Goal: Information Seeking & Learning: Find specific fact

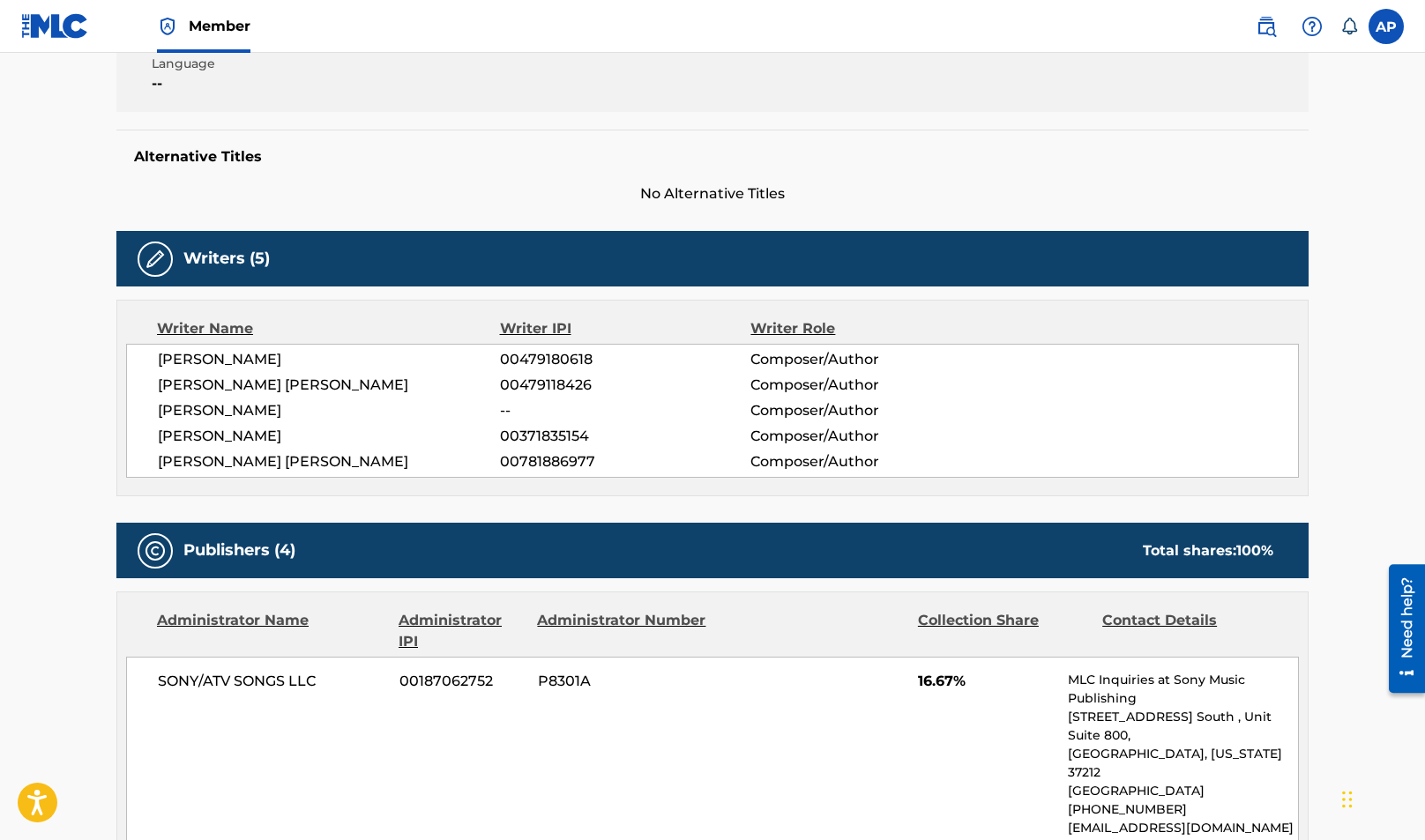
scroll to position [371, 0]
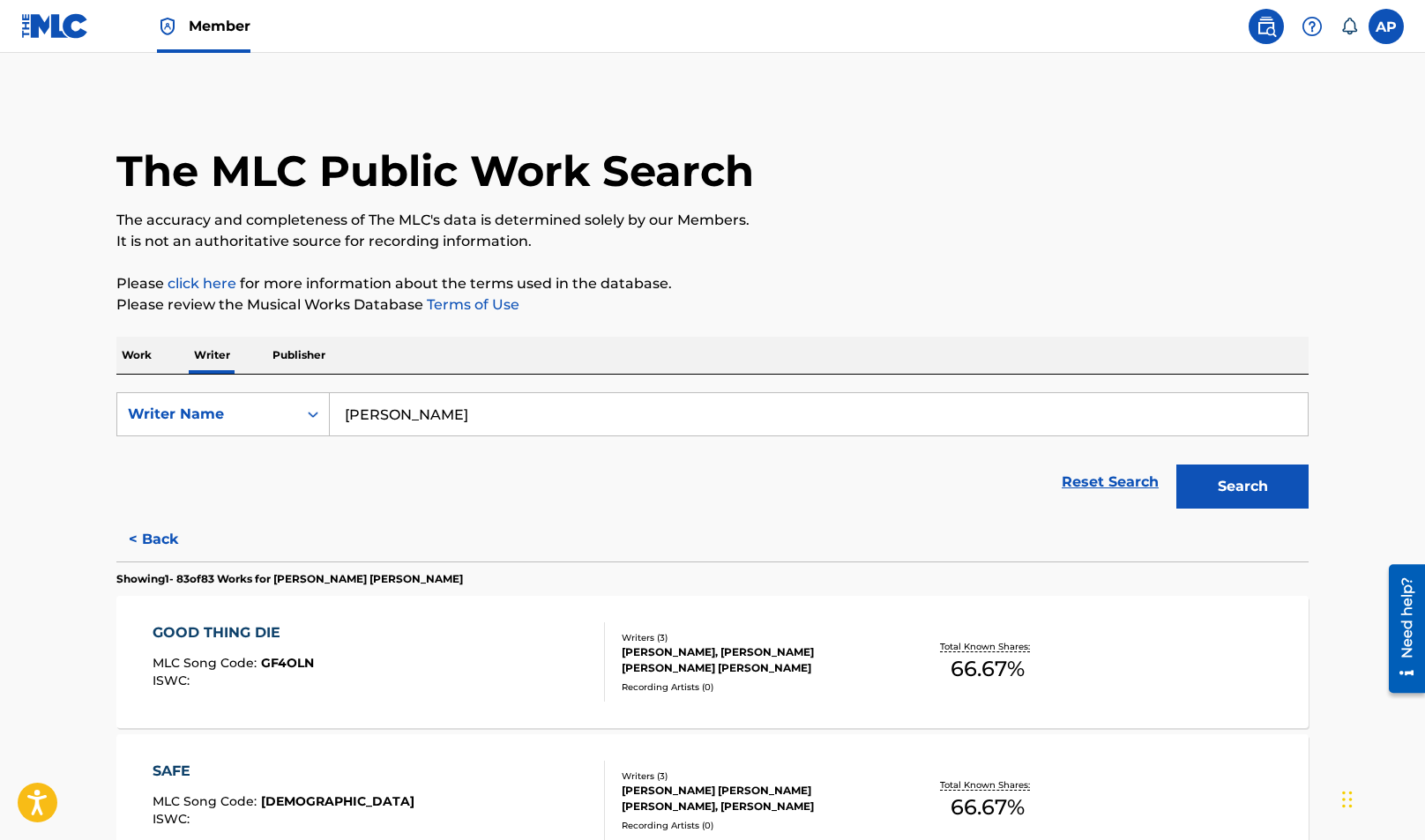
click at [418, 404] on input "[PERSON_NAME]" at bounding box center [818, 413] width 978 height 42
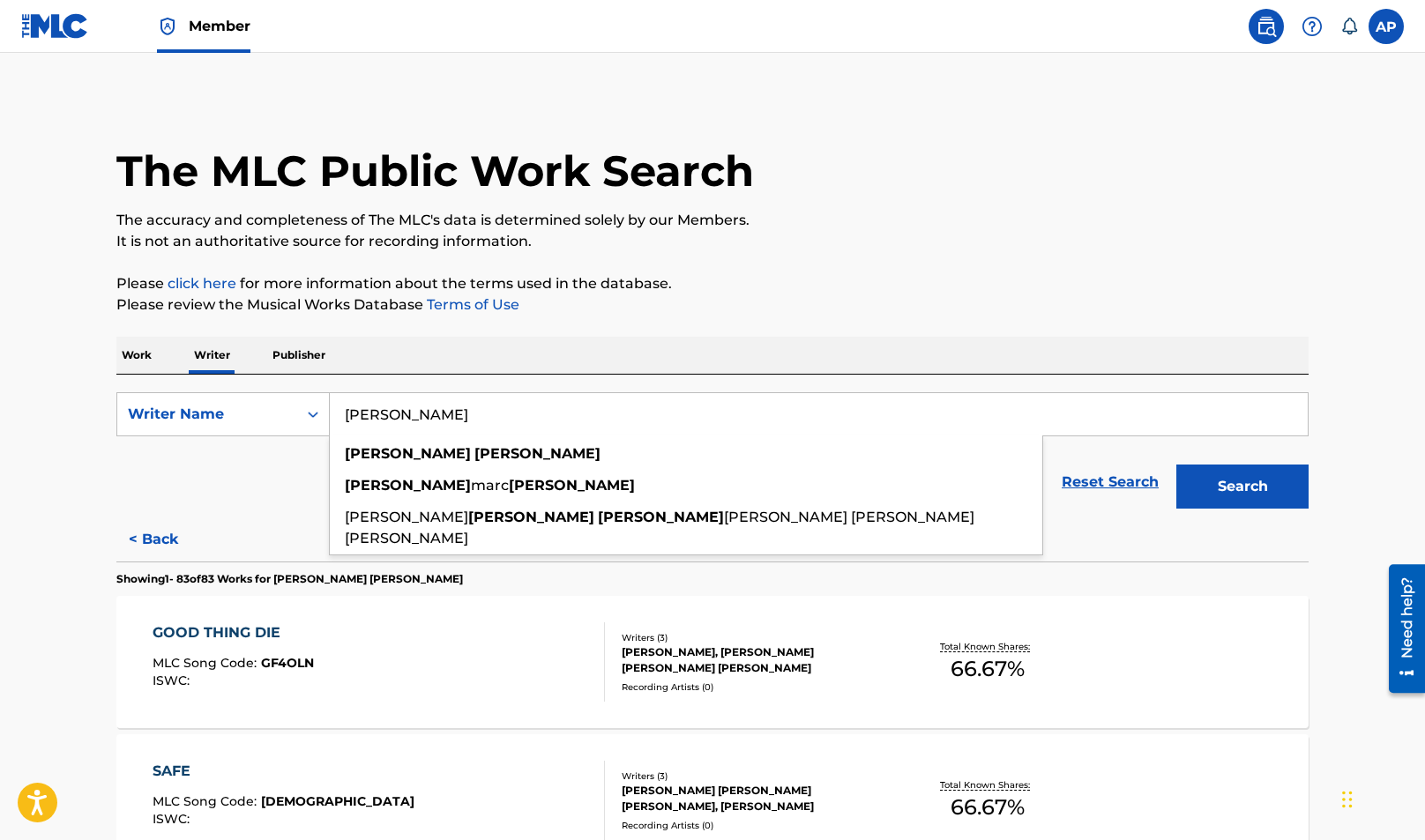
click at [418, 404] on input "[PERSON_NAME]" at bounding box center [818, 413] width 978 height 42
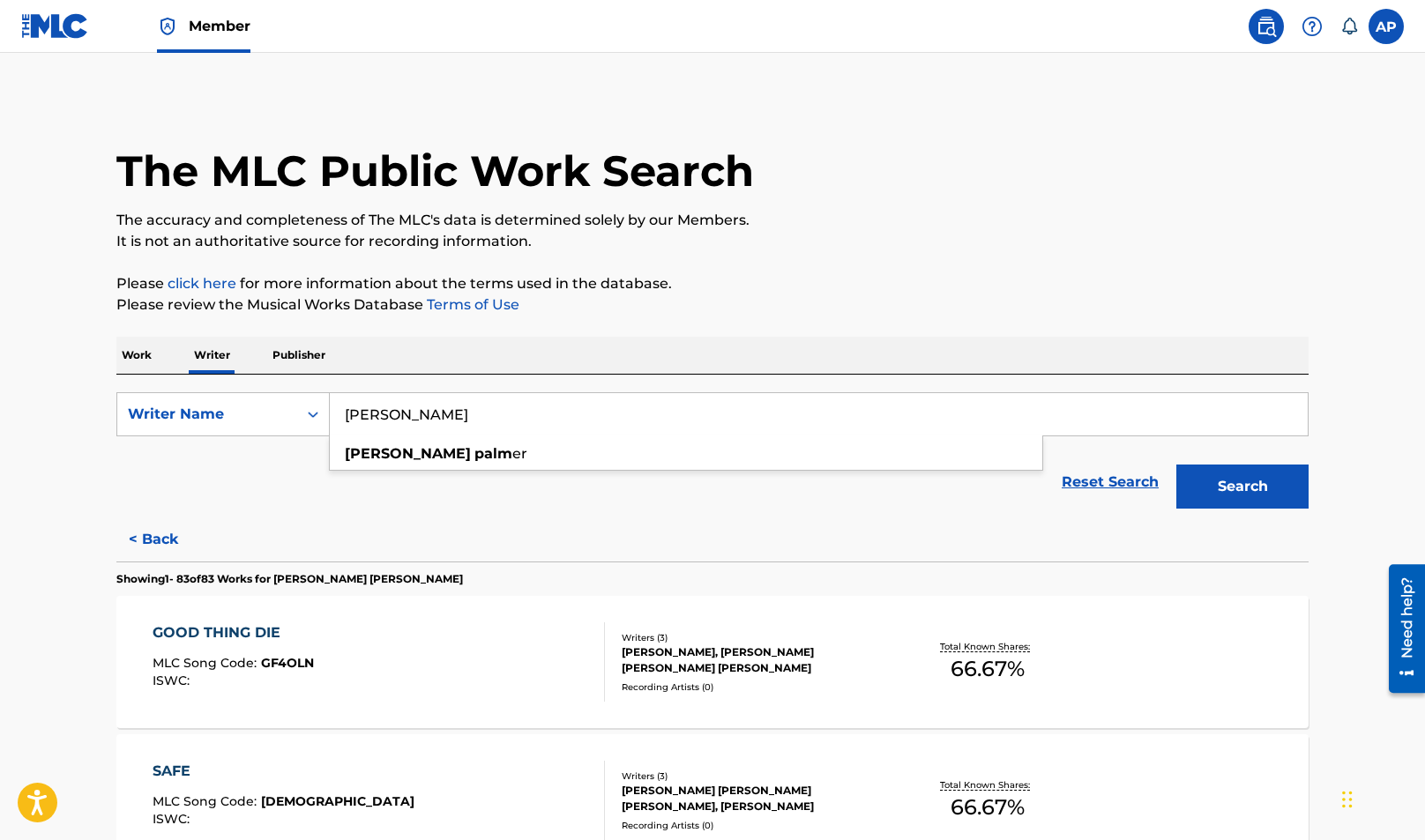
type input "[PERSON_NAME]"
click at [1176, 464] on button "Search" at bounding box center [1242, 485] width 132 height 44
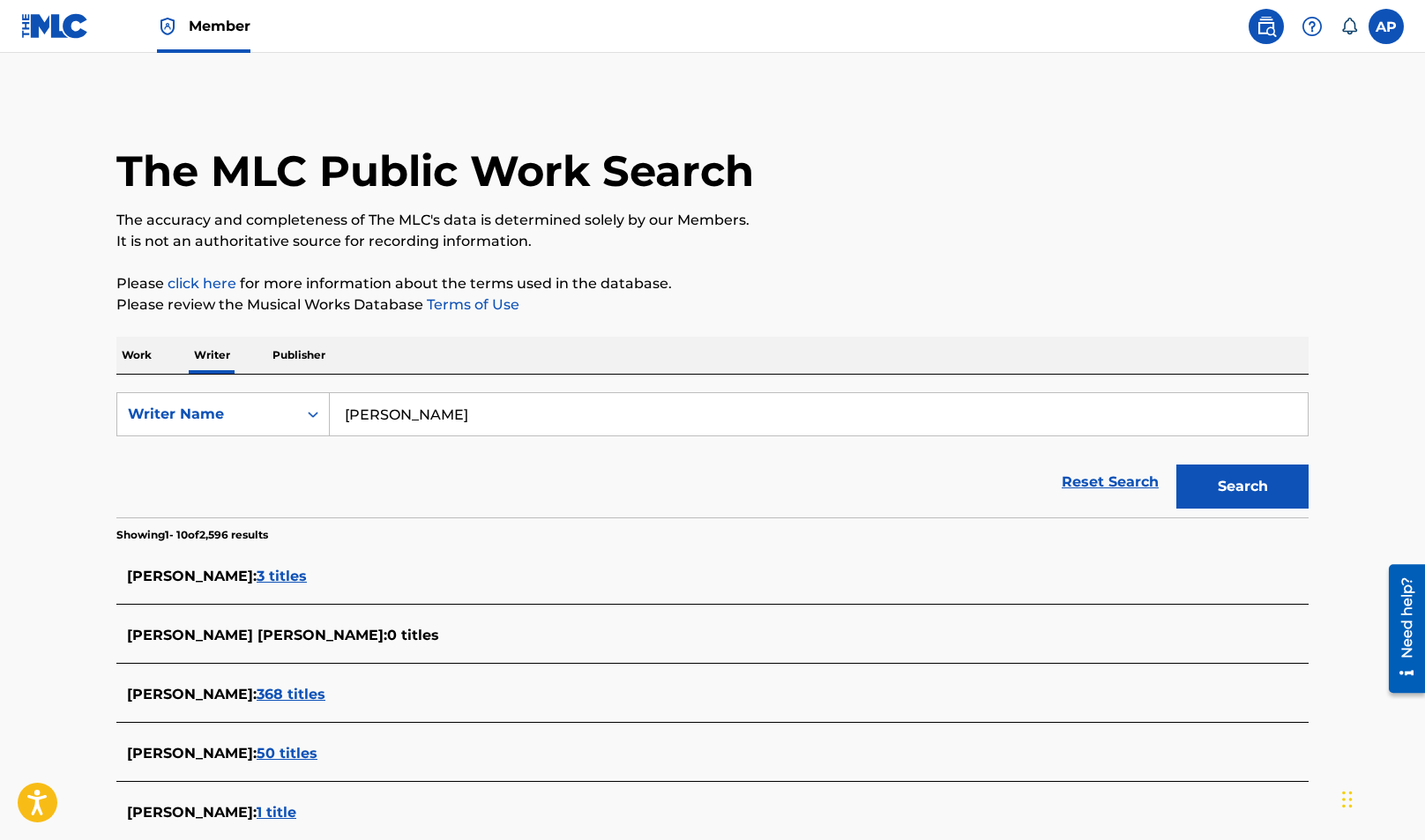
click at [270, 581] on span "3 titles" at bounding box center [282, 575] width 50 height 17
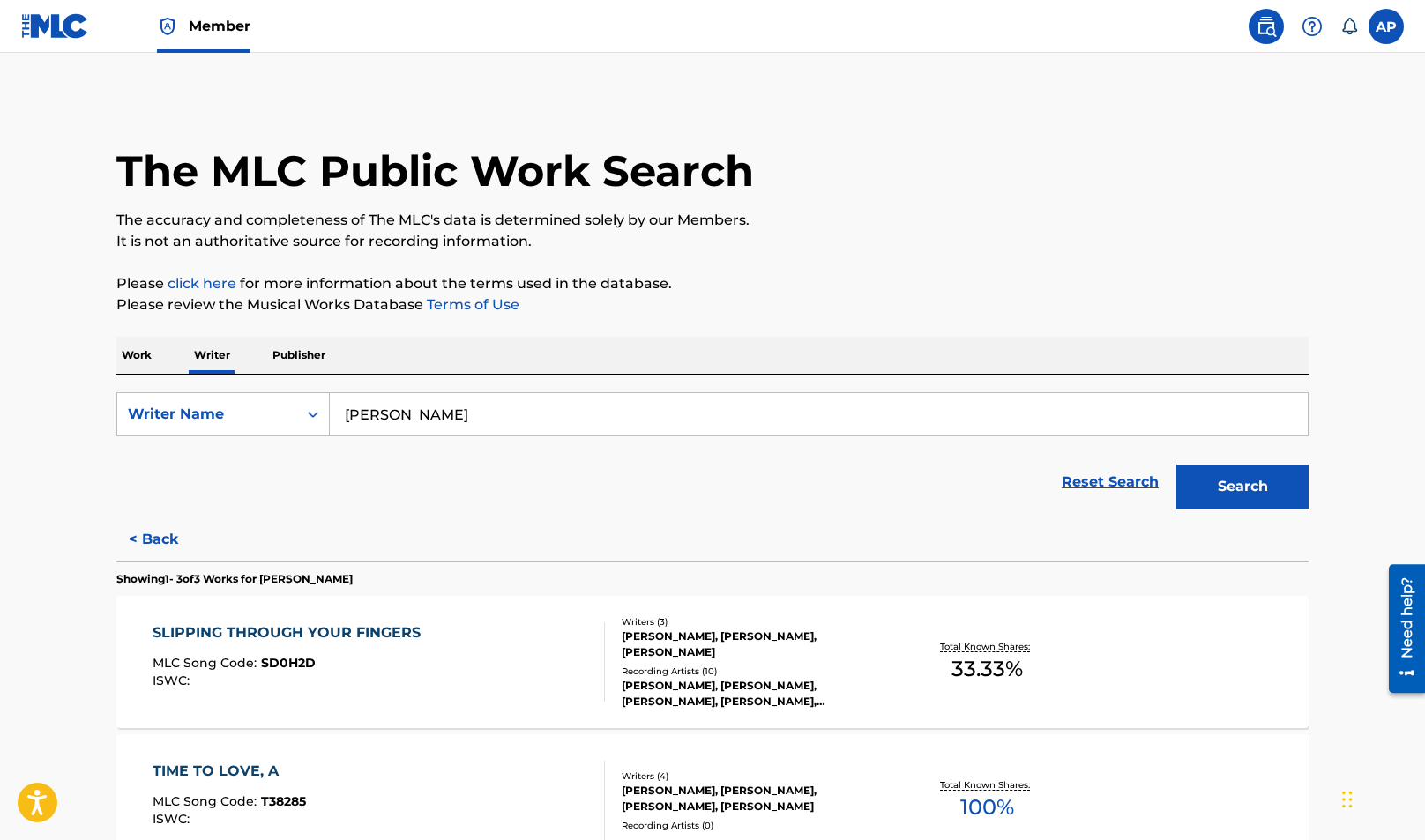
click at [515, 625] on div "SLIPPING THROUGH YOUR FINGERS MLC Song Code : SD0H2D ISWC :" at bounding box center [379, 662] width 454 height 79
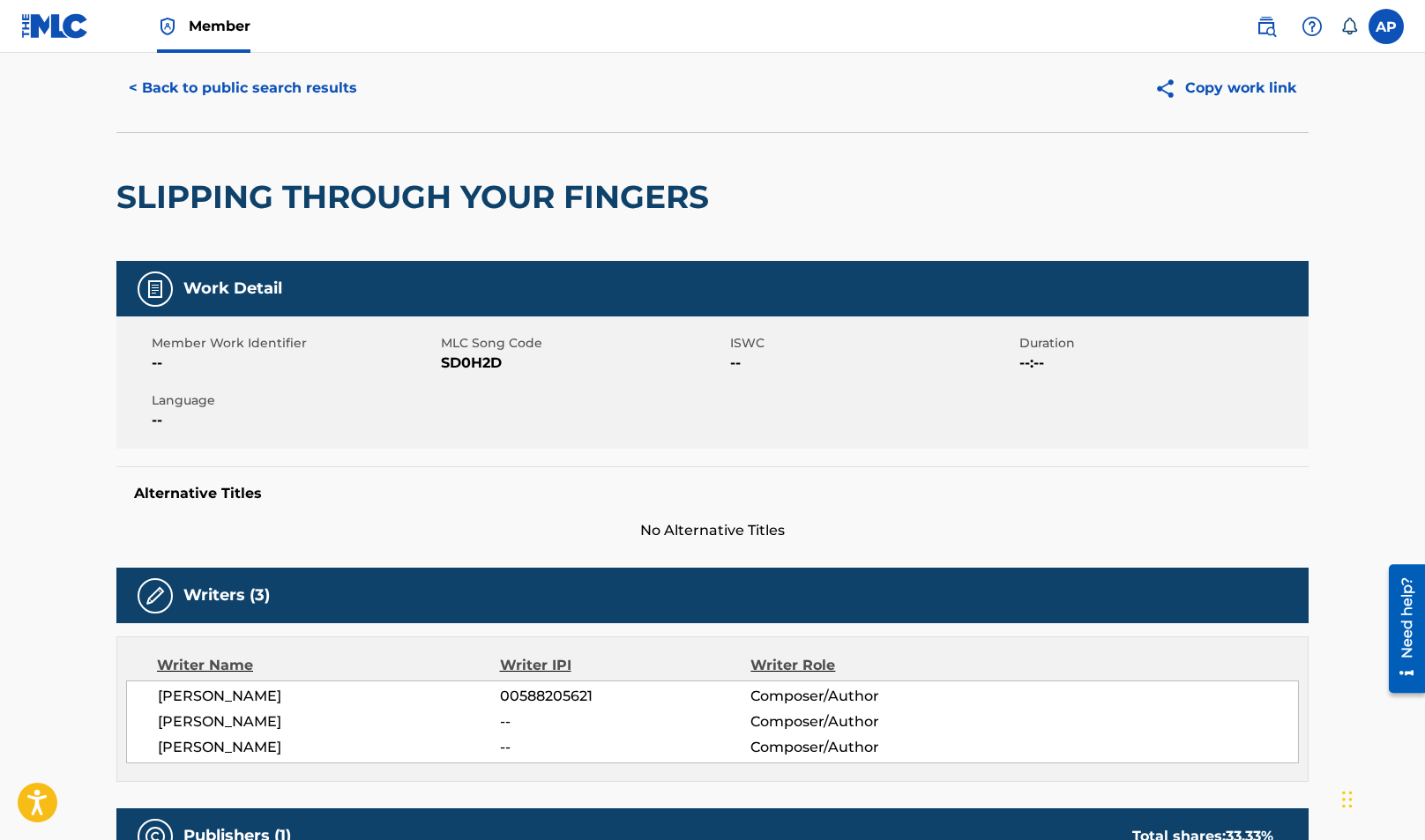
scroll to position [61, 0]
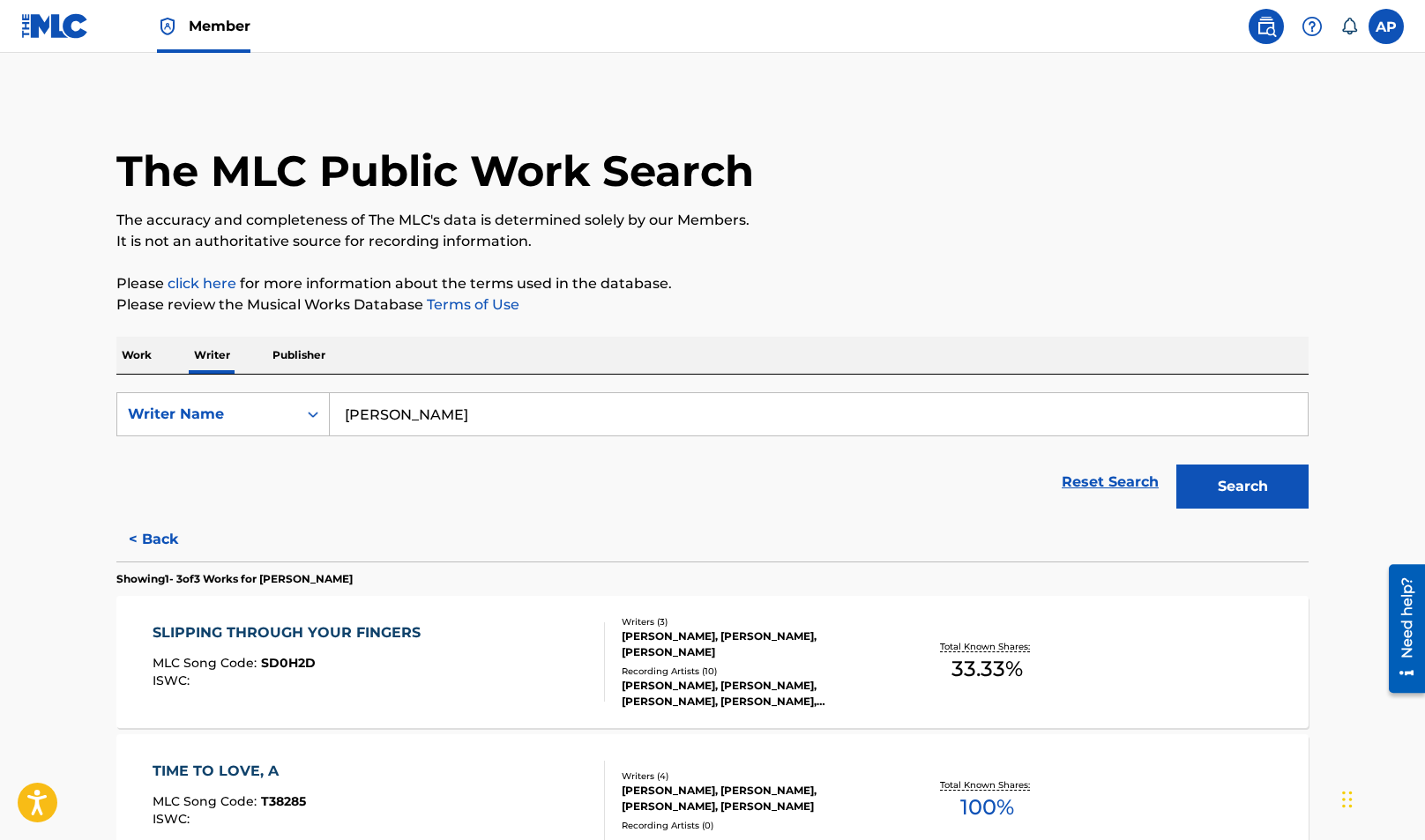
click at [403, 795] on div "TIME TO LOVE, A MLC Song Code : T38285 ISWC :" at bounding box center [379, 800] width 454 height 79
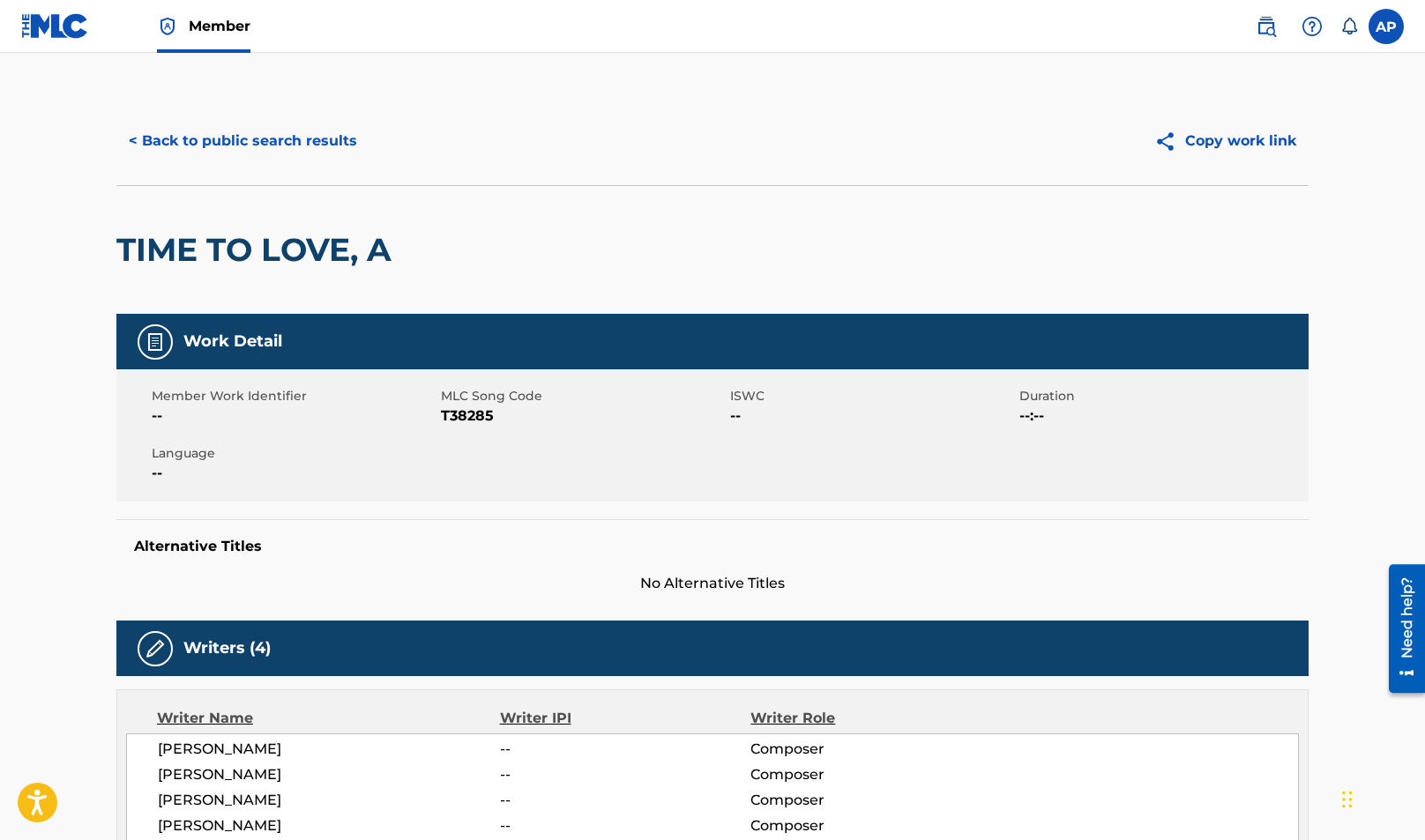
scroll to position [124, 0]
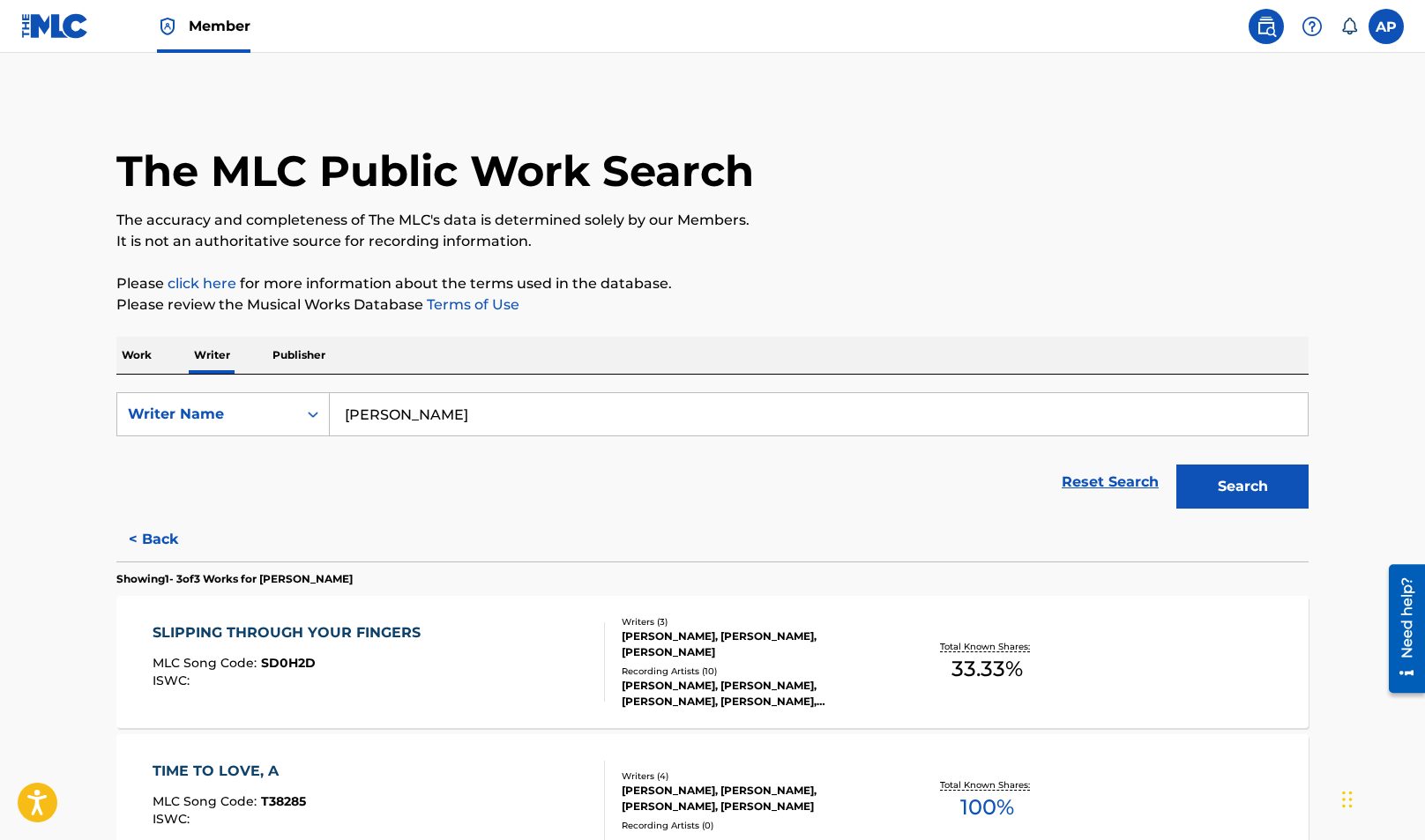
scroll to position [269, 0]
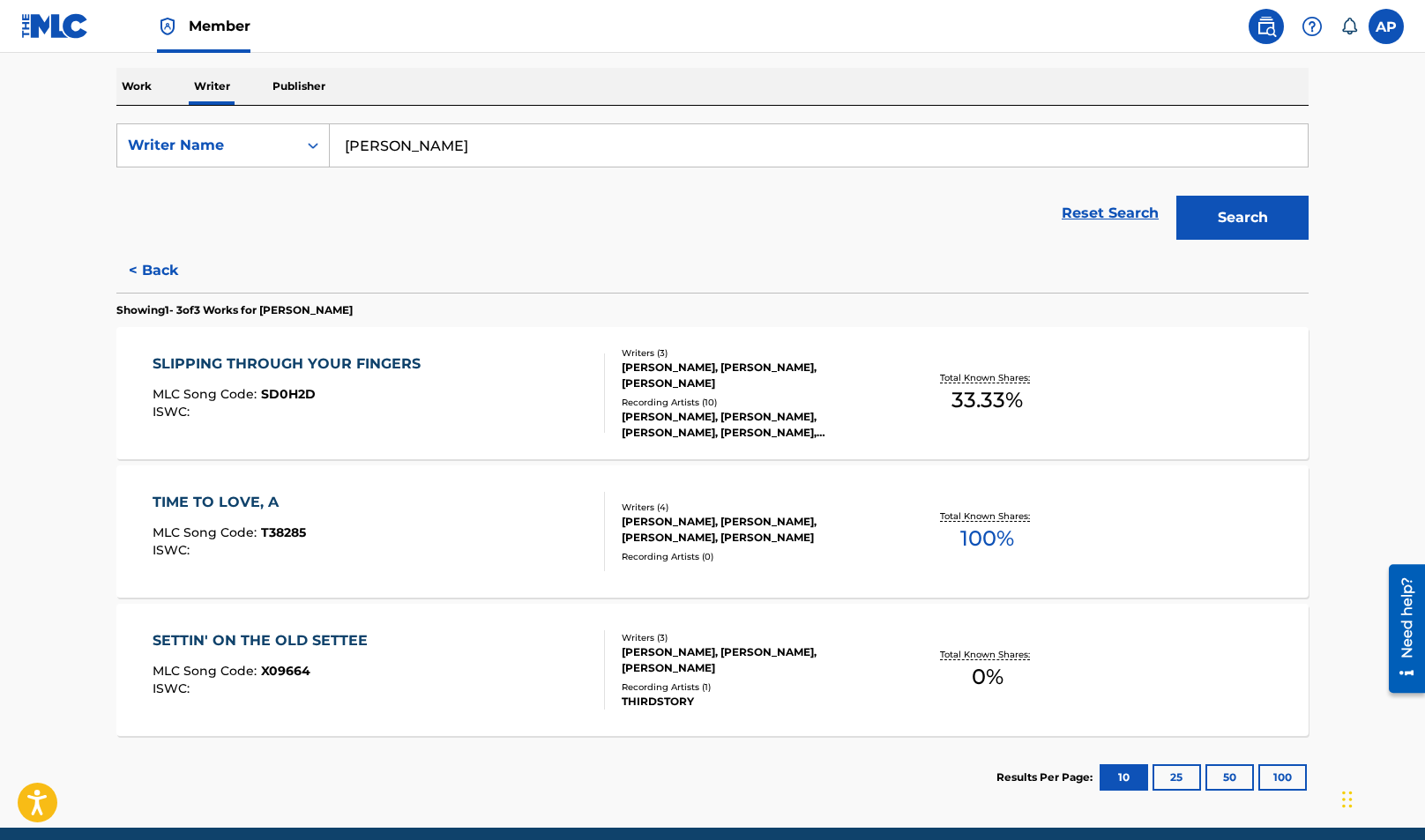
click at [491, 654] on div "SETTIN' ON THE OLD SETTEE MLC Song Code : X09664 ISWC :" at bounding box center [379, 670] width 454 height 79
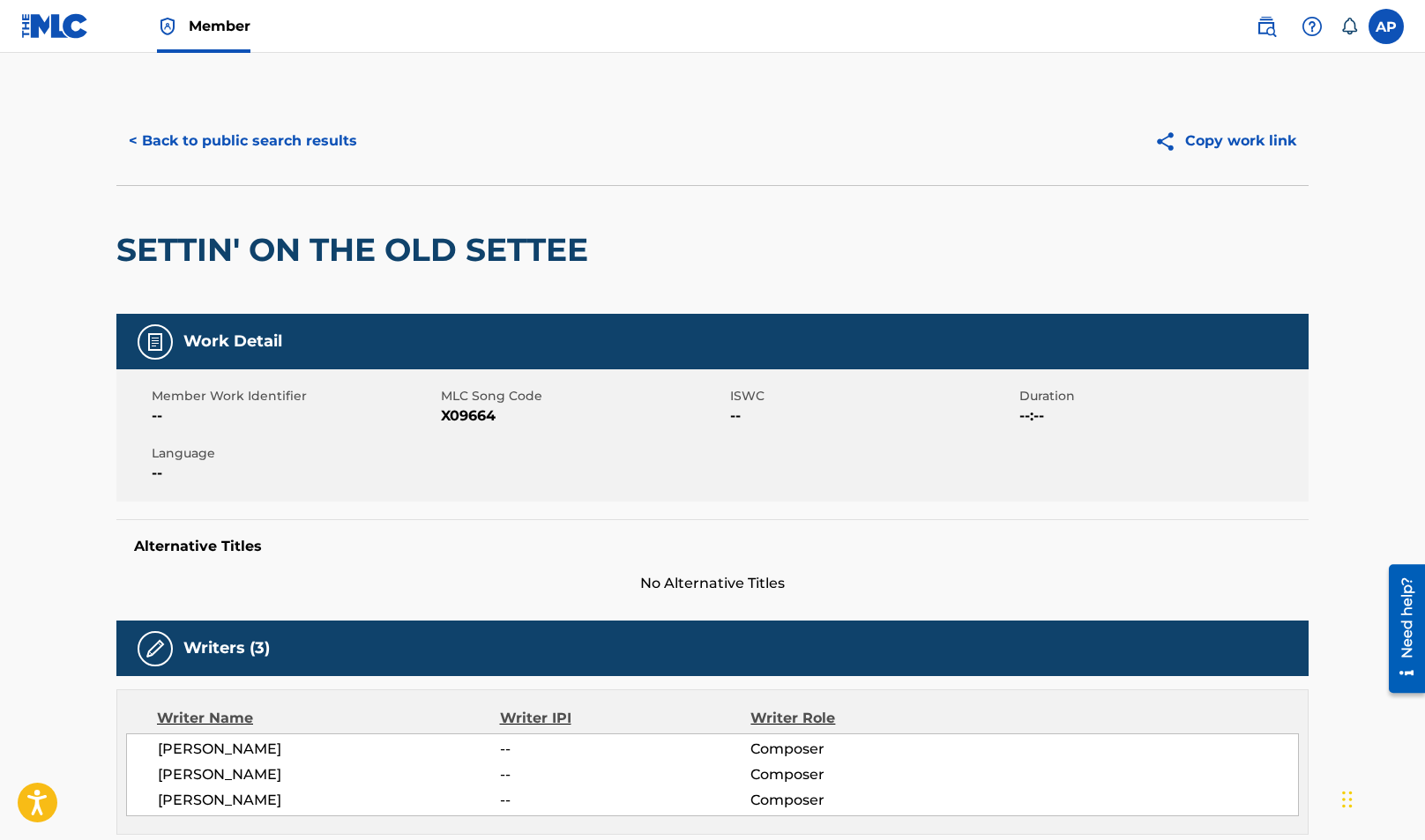
scroll to position [102, 0]
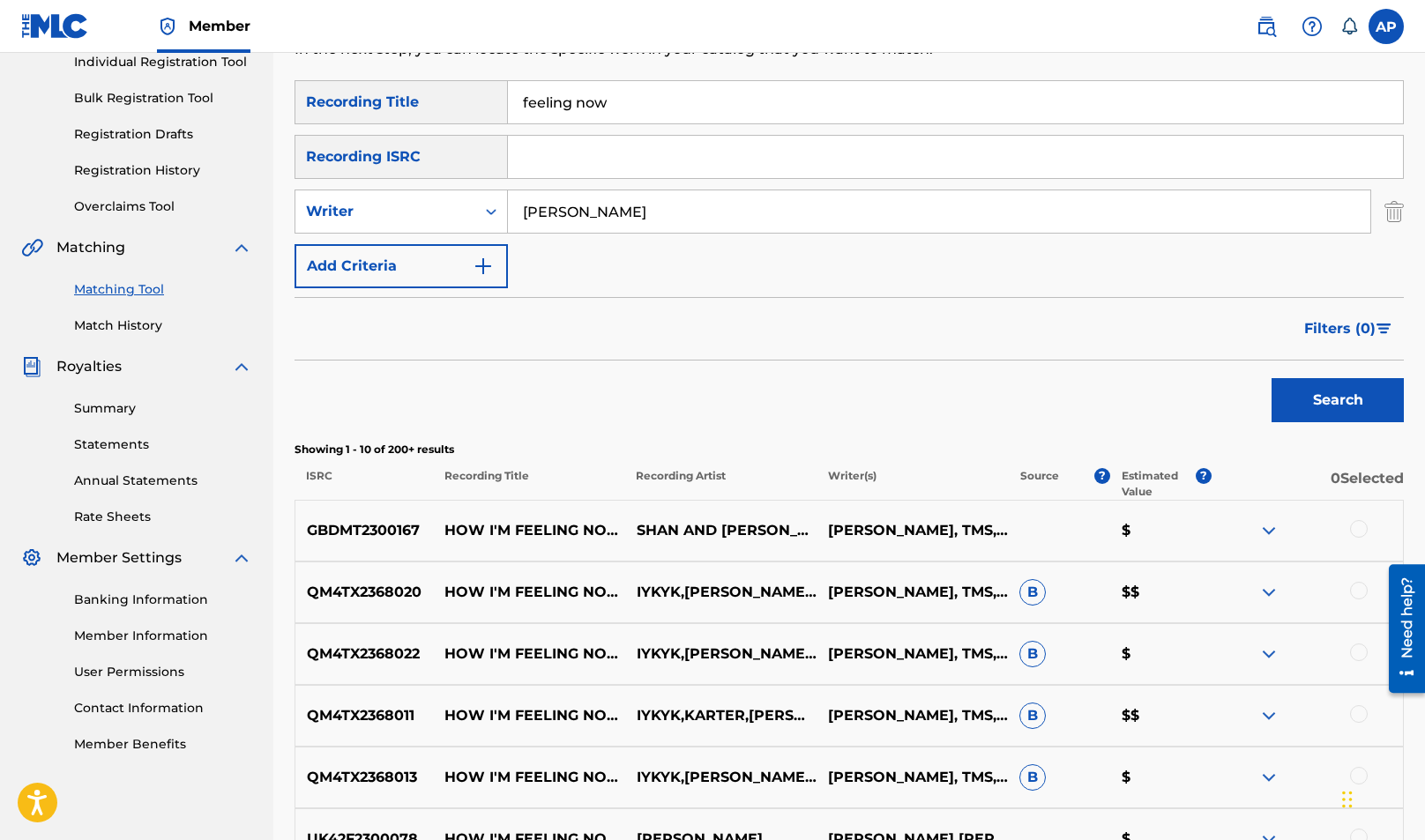
scroll to position [90, 0]
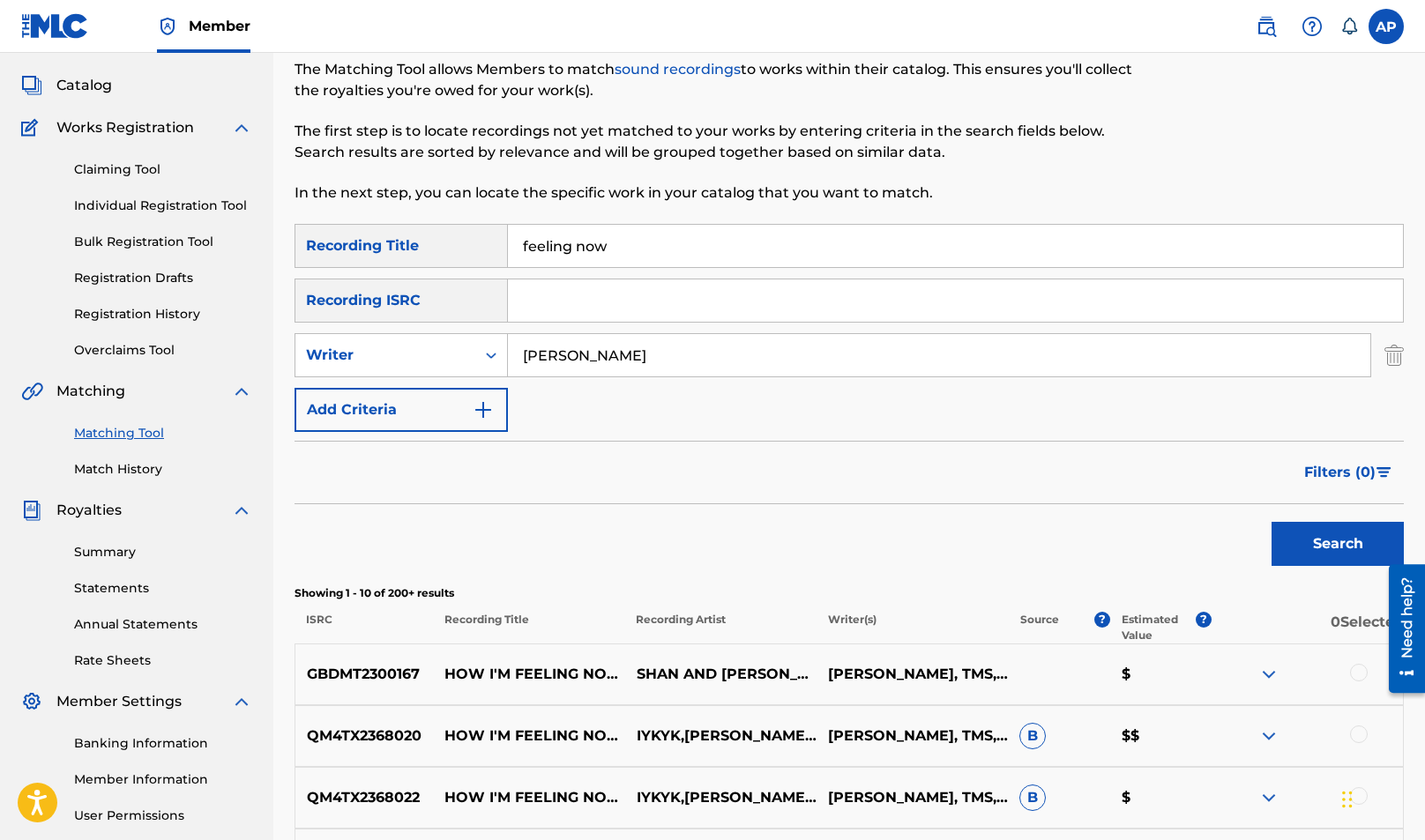
click at [1358, 458] on button "Filters ( 0 )" at bounding box center [1349, 472] width 111 height 44
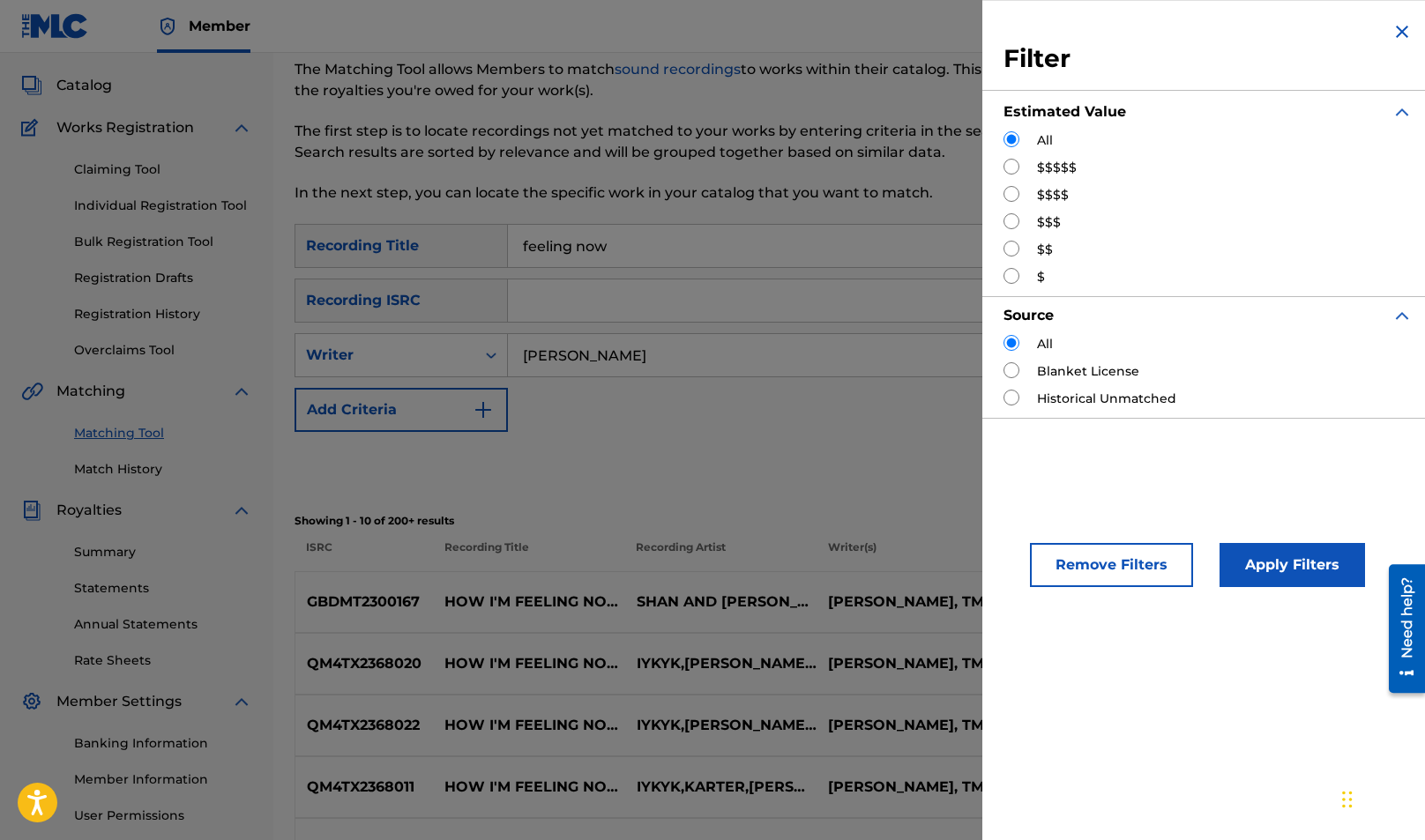
click at [1053, 170] on label "$$$$$" at bounding box center [1057, 167] width 40 height 19
click at [1013, 170] on input "Search Form" at bounding box center [1011, 167] width 16 height 16
radio input "true"
click at [1263, 568] on button "Apply Filters" at bounding box center [1292, 565] width 145 height 44
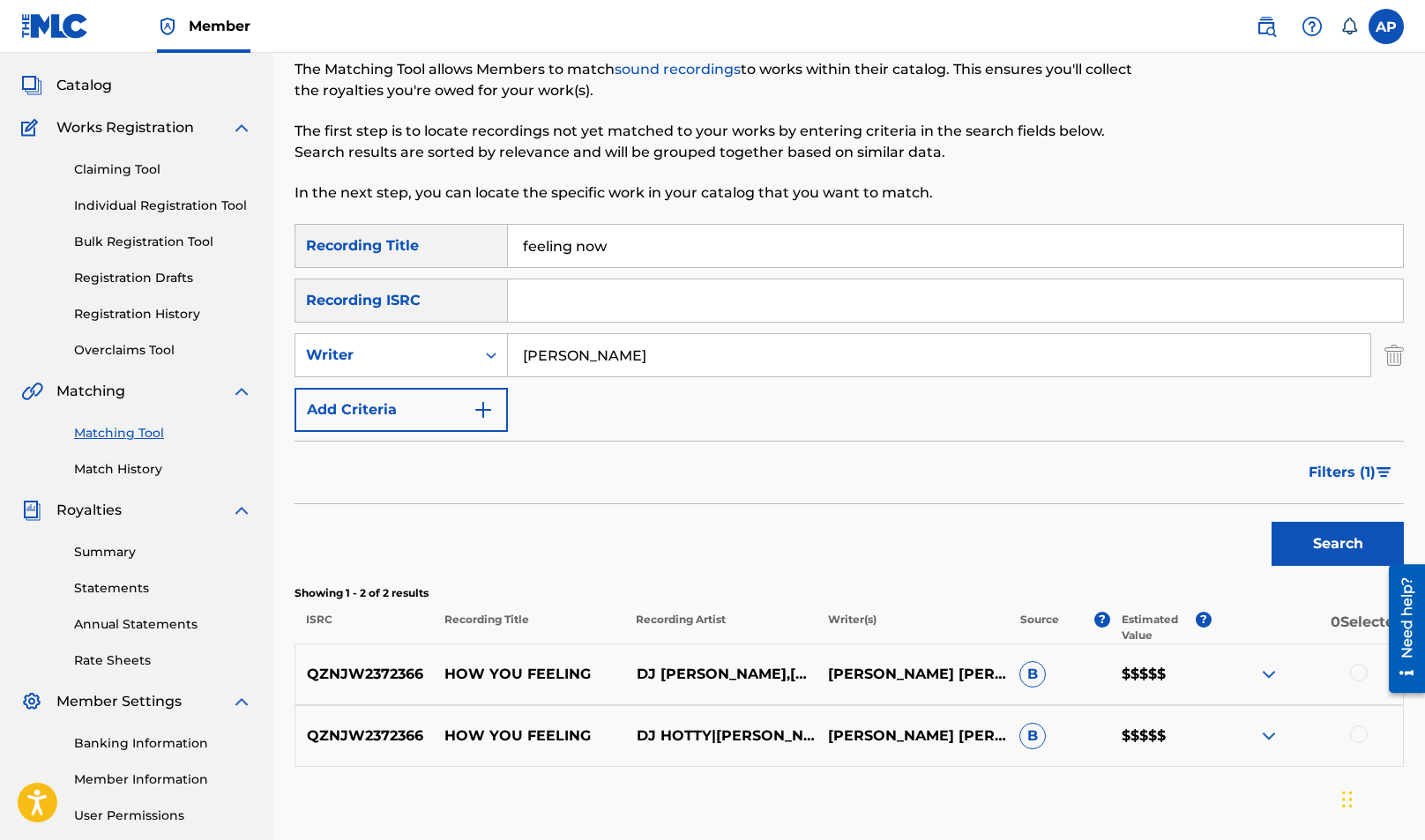
click at [1108, 232] on input "feeling now" at bounding box center [955, 245] width 895 height 42
click at [1329, 534] on button "Search" at bounding box center [1338, 543] width 132 height 44
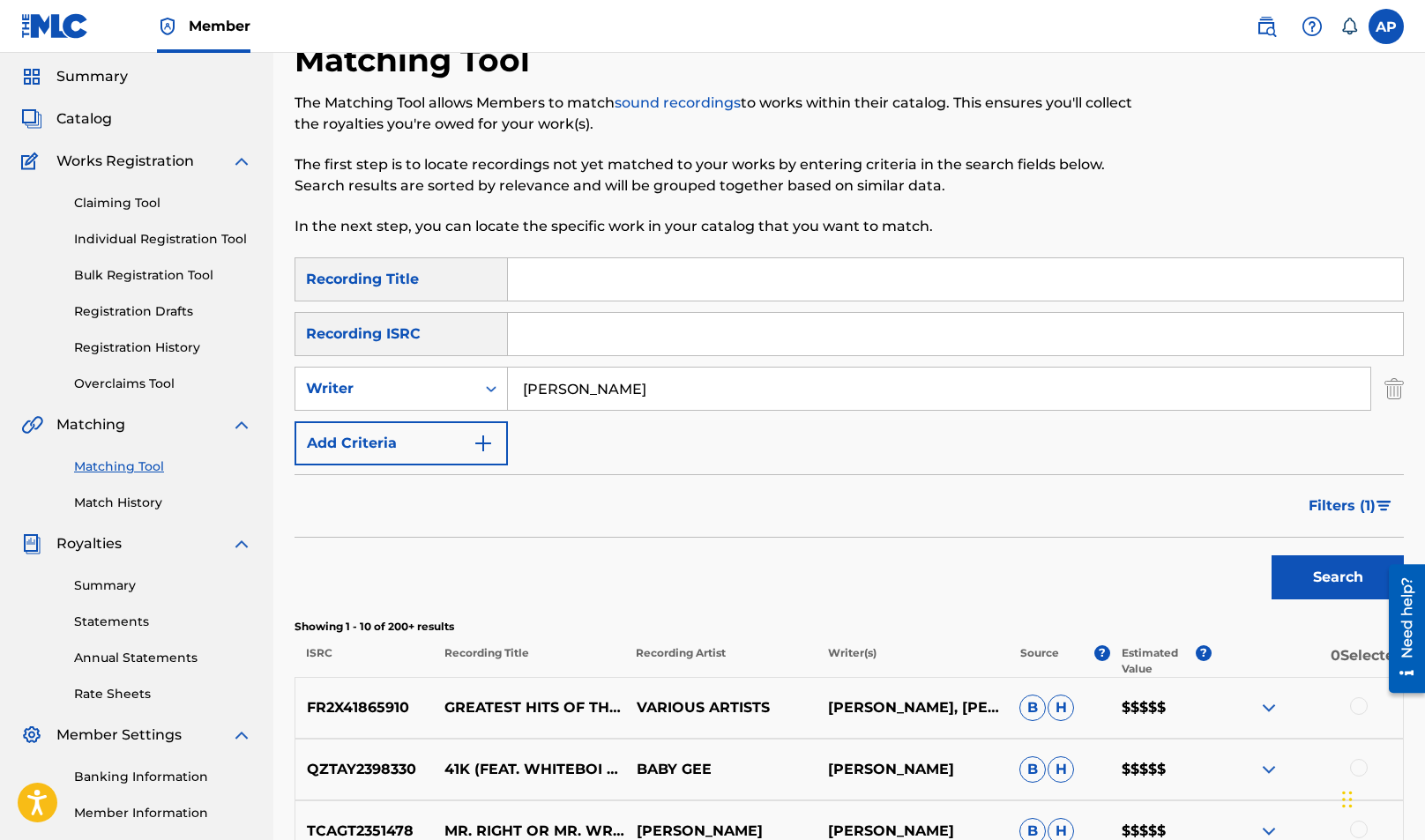
scroll to position [0, 0]
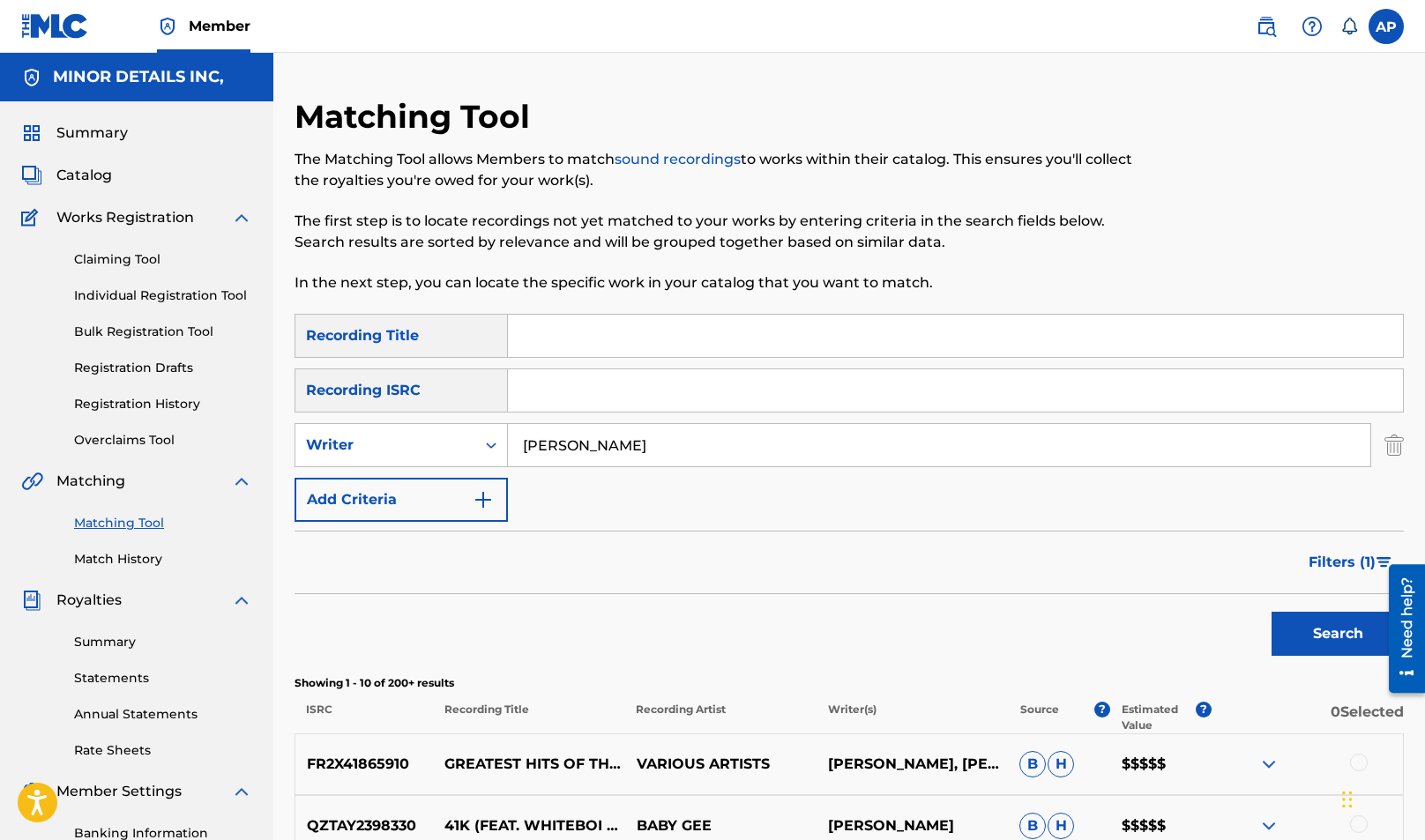
click at [1347, 559] on span "Filters ( 1 )" at bounding box center [1341, 562] width 67 height 21
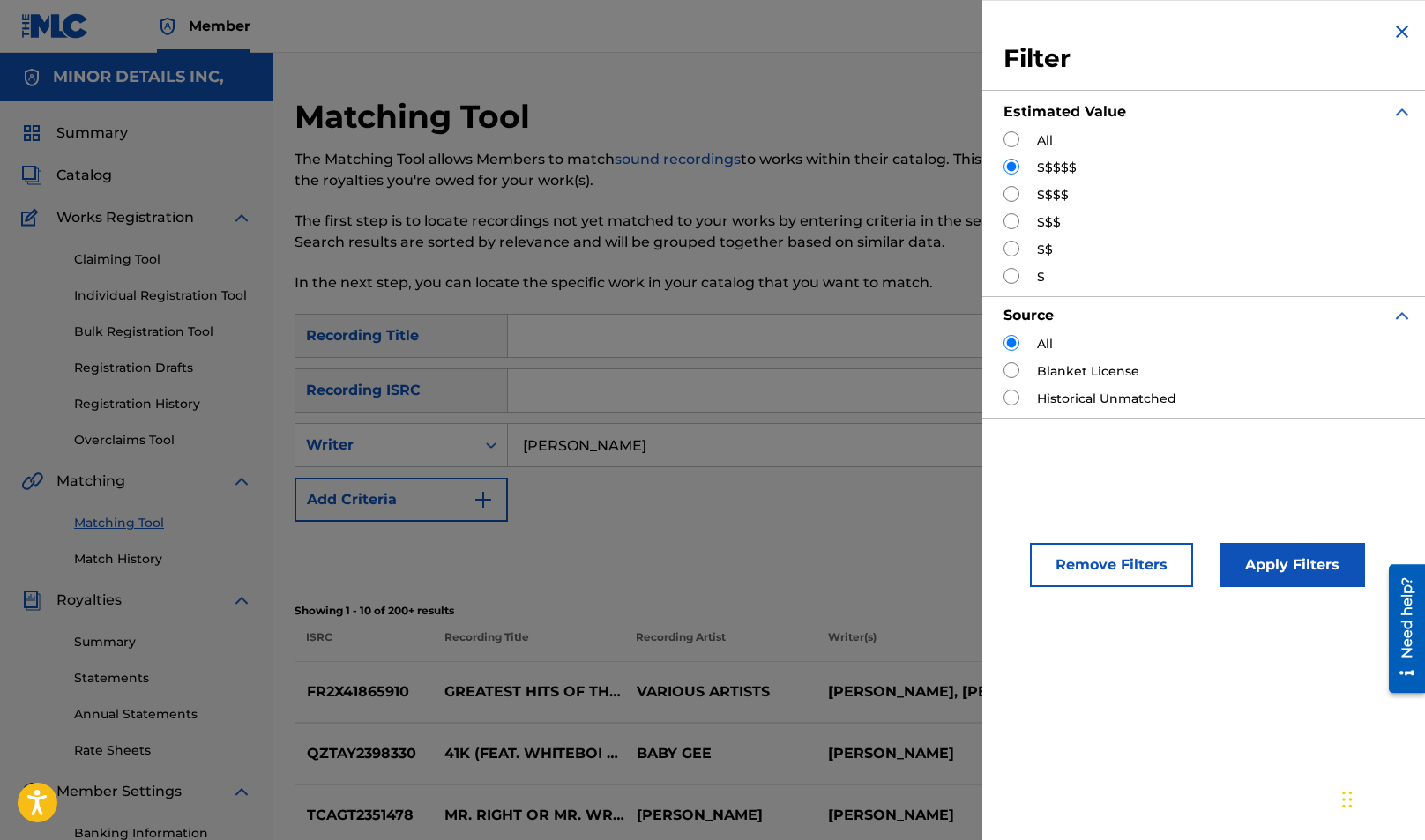
click at [1032, 140] on div "All" at bounding box center [1208, 140] width 409 height 19
click at [1023, 139] on div "All" at bounding box center [1208, 140] width 409 height 19
click at [1016, 136] on input "Search Form" at bounding box center [1011, 139] width 16 height 16
radio input "true"
click at [1304, 579] on button "Apply Filters" at bounding box center [1292, 565] width 145 height 44
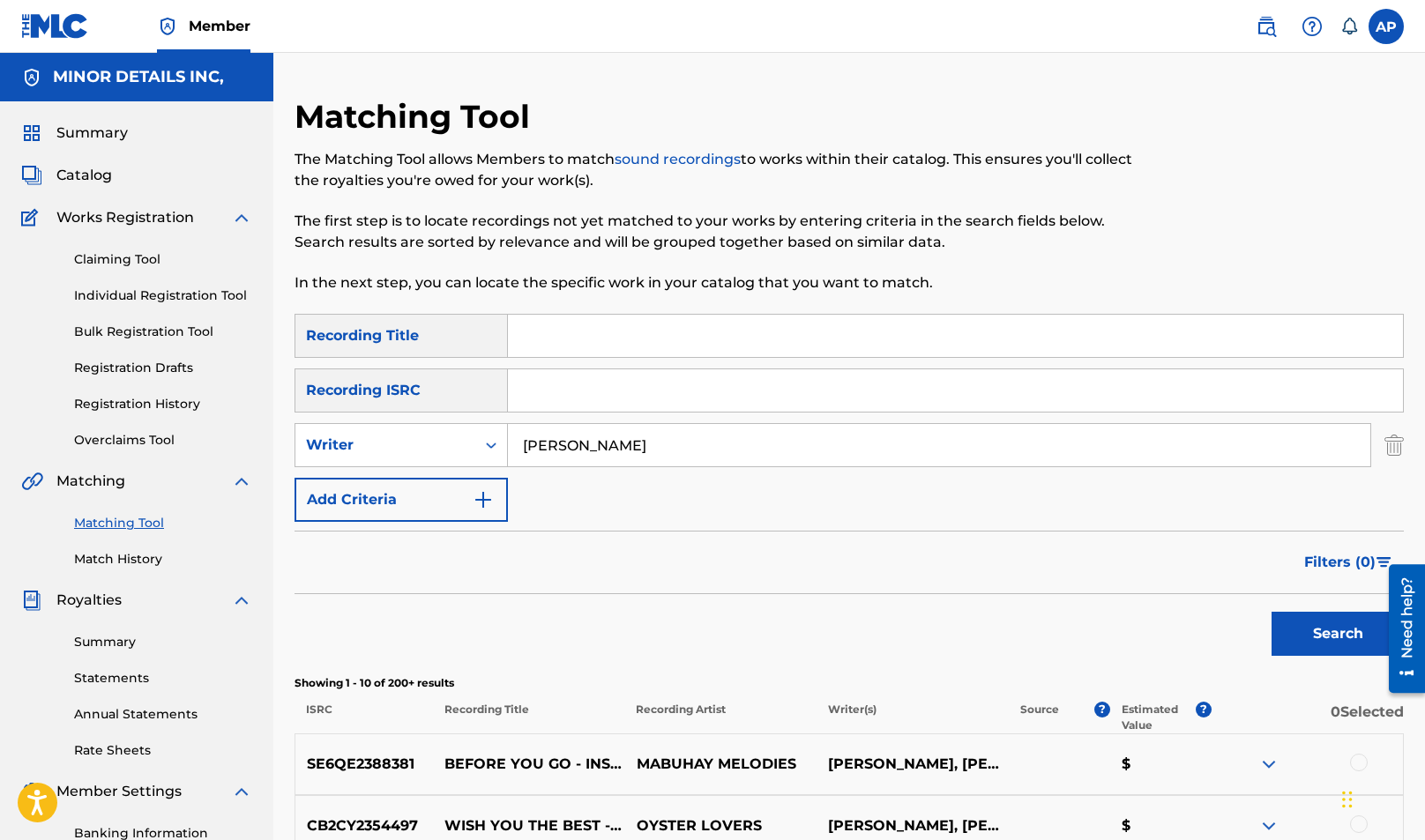
click at [708, 439] on input "[PERSON_NAME]" at bounding box center [939, 444] width 863 height 42
type input "charles justin palmer"
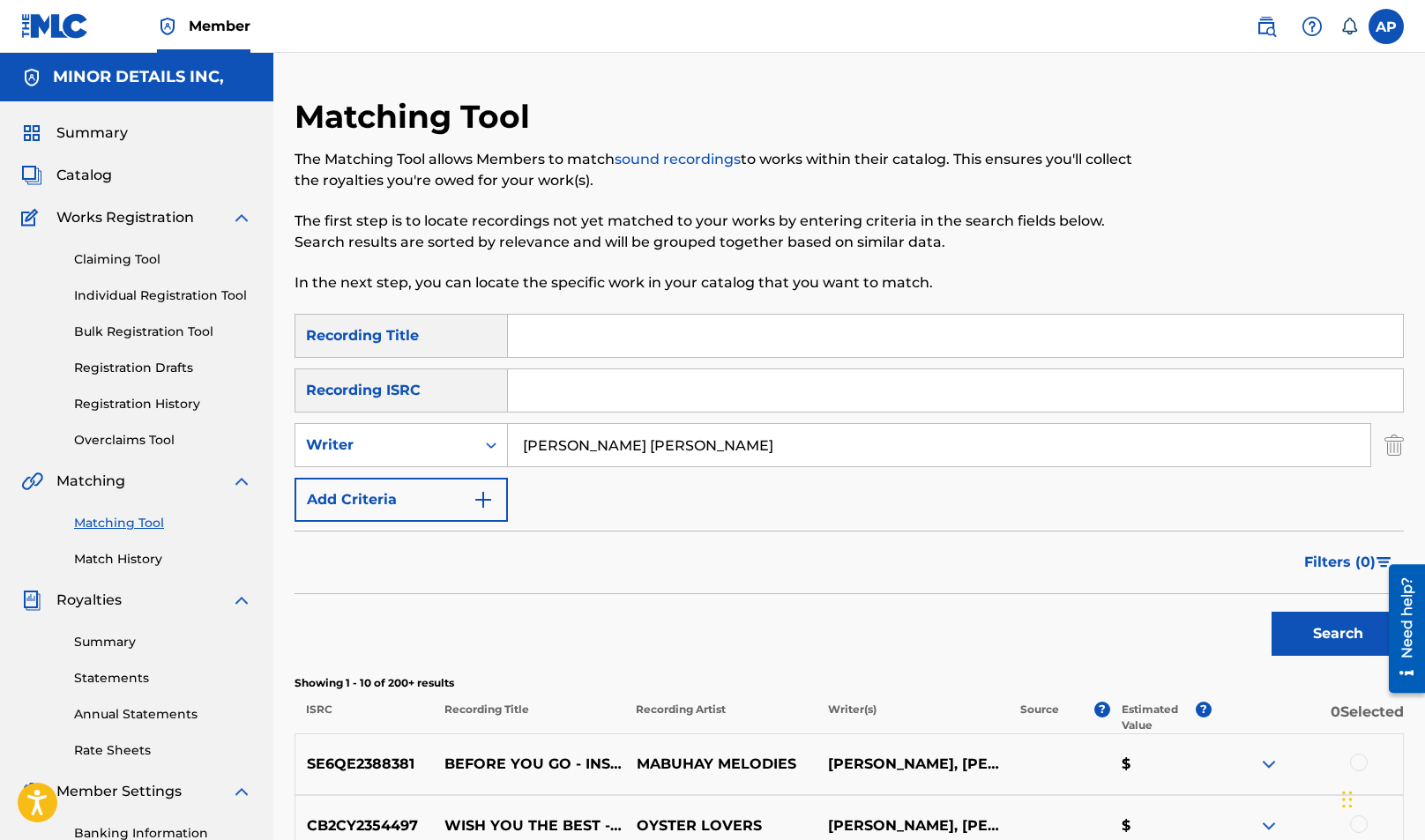
click at [1272, 612] on button "Search" at bounding box center [1338, 633] width 132 height 44
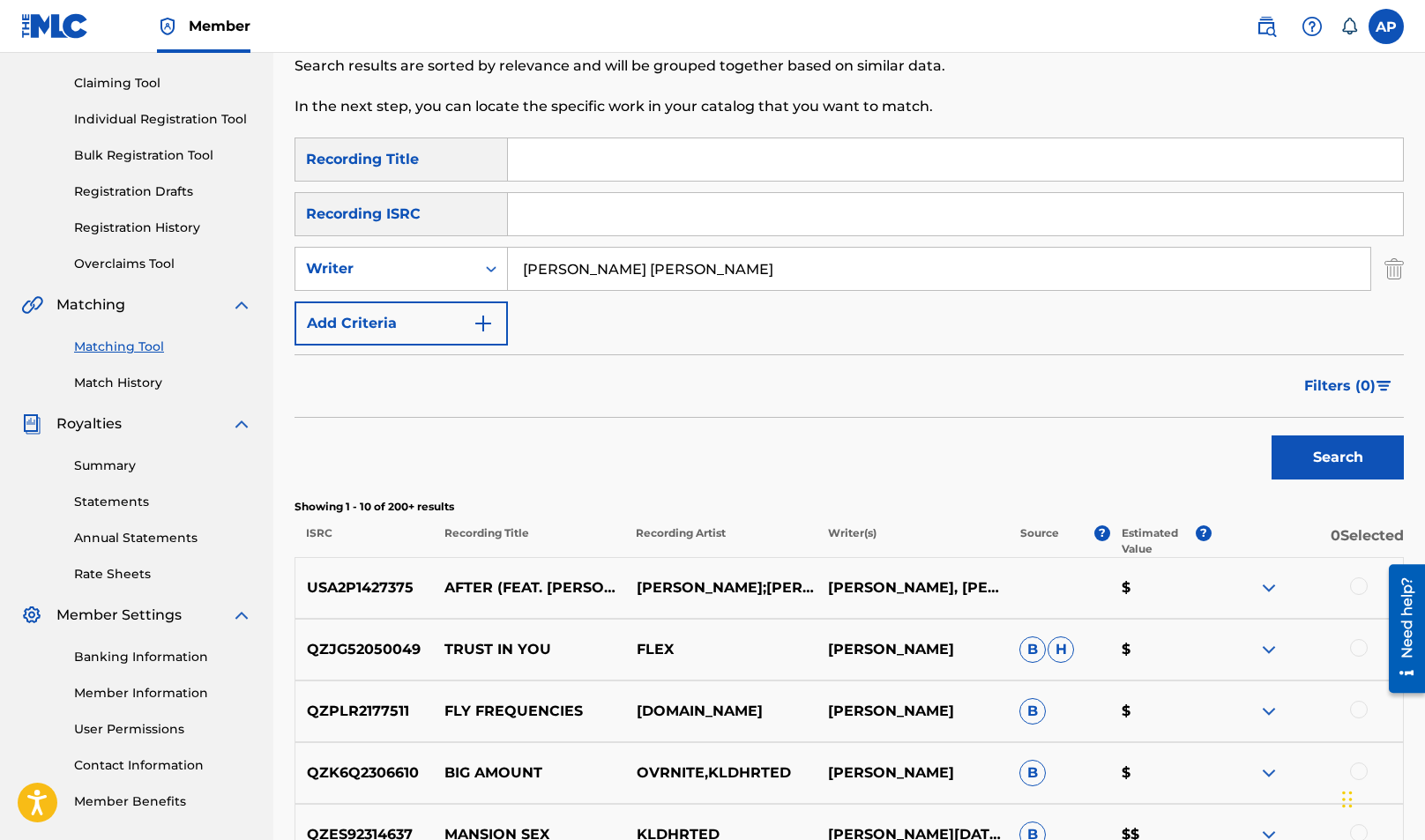
scroll to position [307, 0]
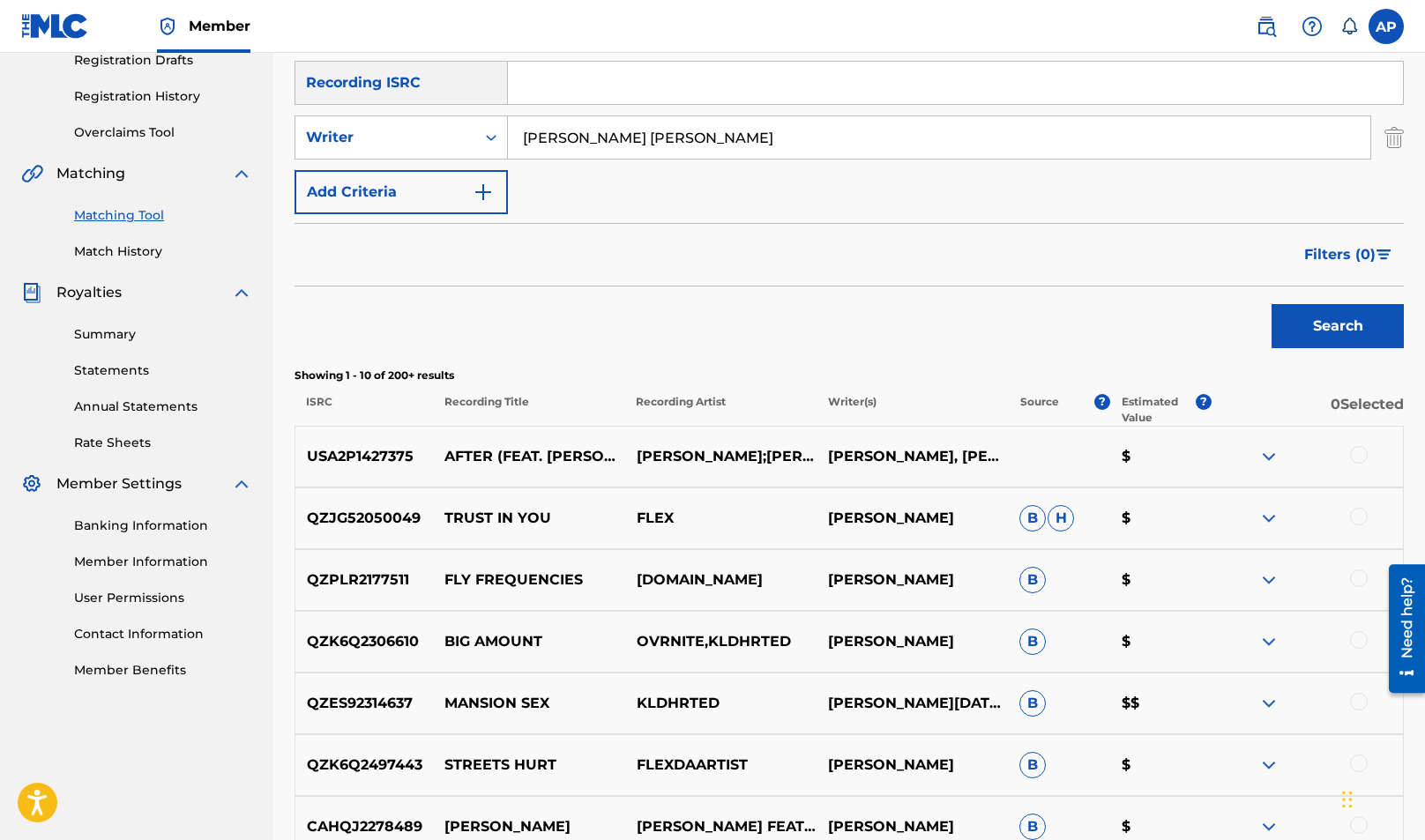
click at [779, 256] on div "Filters ( 0 )" at bounding box center [848, 254] width 1110 height 63
